Goal: Task Accomplishment & Management: Use online tool/utility

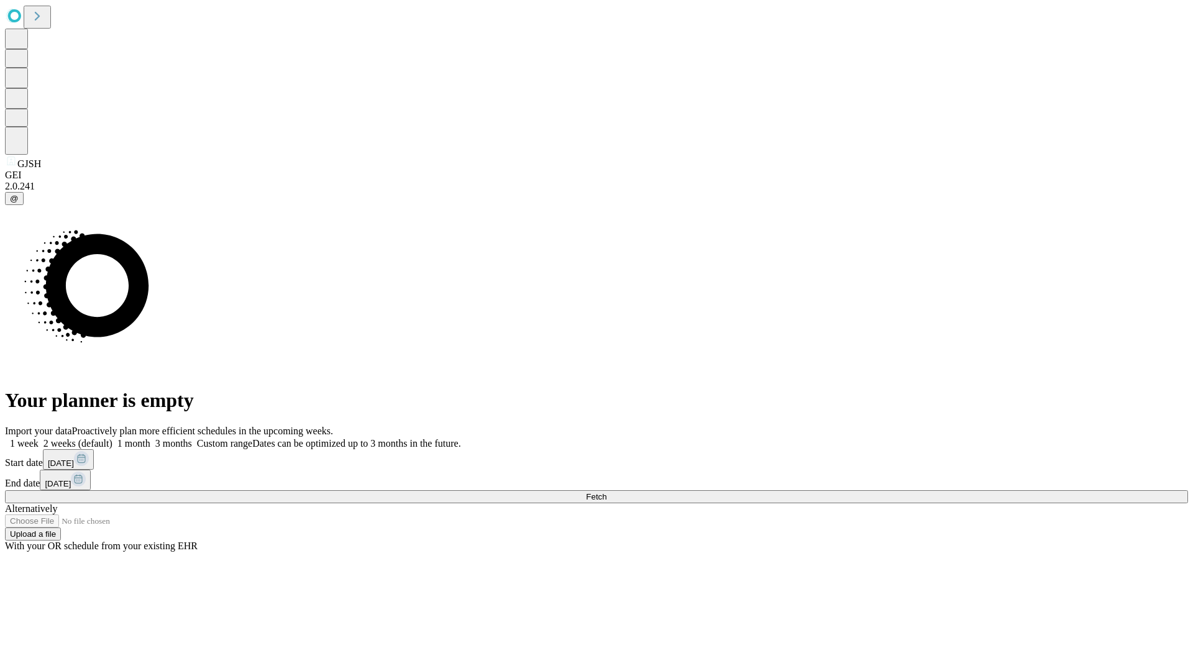
click at [606, 492] on span "Fetch" at bounding box center [596, 496] width 21 height 9
